Goal: Obtain resource: Download file/media

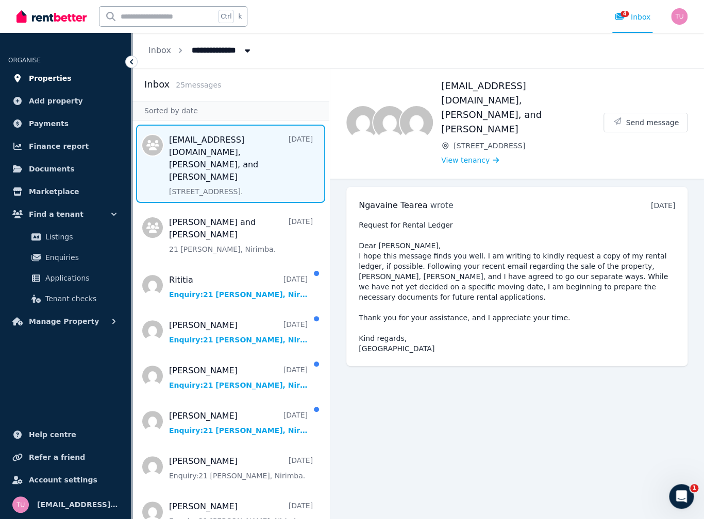
click at [50, 82] on span "Properties" at bounding box center [50, 78] width 43 height 12
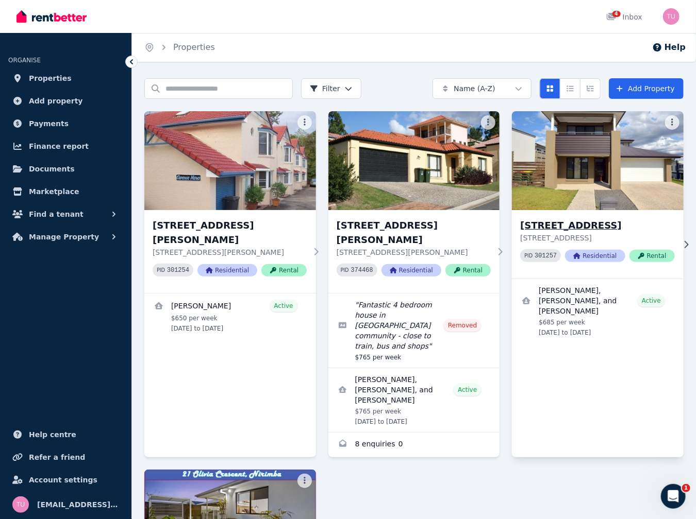
click at [596, 227] on h3 "[STREET_ADDRESS]" at bounding box center [597, 226] width 154 height 14
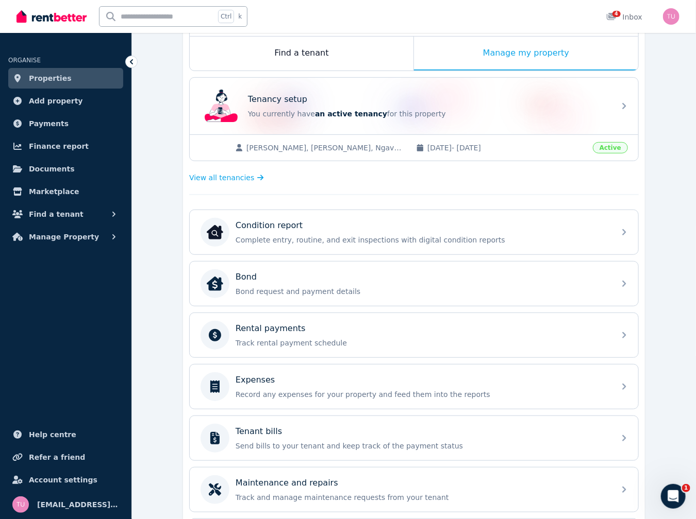
scroll to position [206, 0]
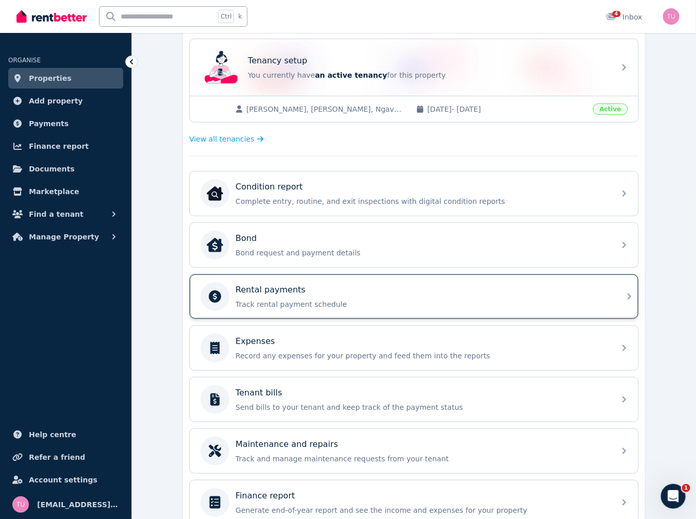
click at [297, 304] on p "Track rental payment schedule" at bounding box center [422, 304] width 373 height 10
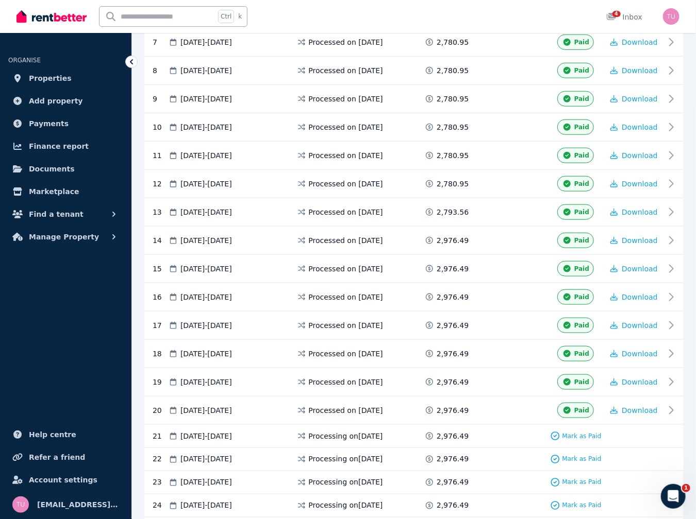
scroll to position [486, 0]
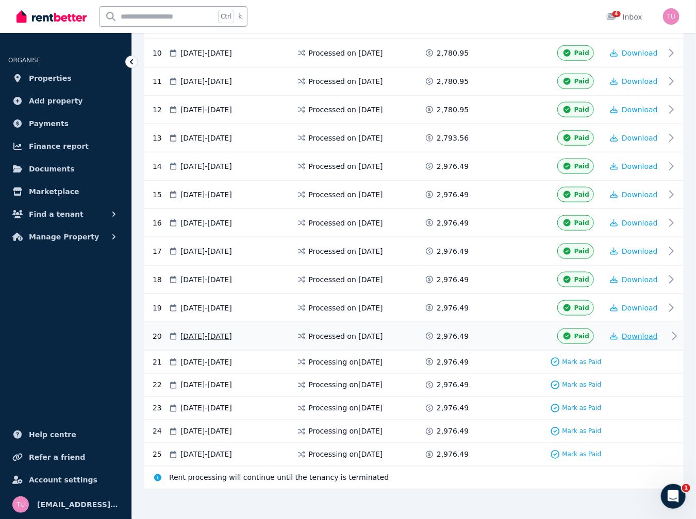
click at [637, 332] on span "Download" at bounding box center [640, 336] width 36 height 8
click at [643, 304] on span "Download" at bounding box center [640, 308] width 36 height 8
